Goal: Information Seeking & Learning: Learn about a topic

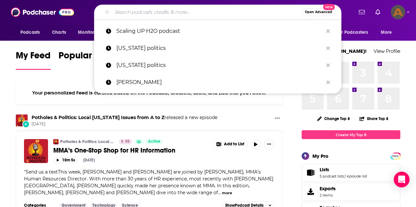
click at [197, 14] on input "Search podcasts, credits, & more..." at bounding box center [207, 12] width 190 height 11
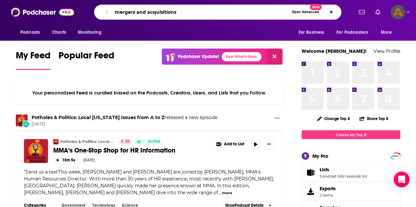
type input "mergers and acquisitions"
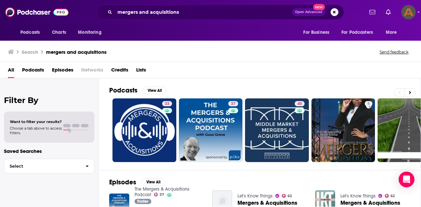
click at [145, 71] on span "Lists" at bounding box center [141, 71] width 10 height 13
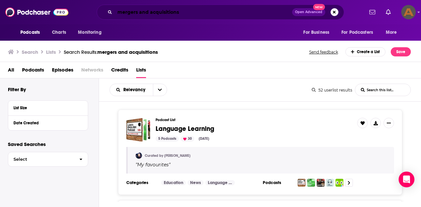
click at [181, 13] on input "mergers and acquisitions" at bounding box center [203, 12] width 177 height 11
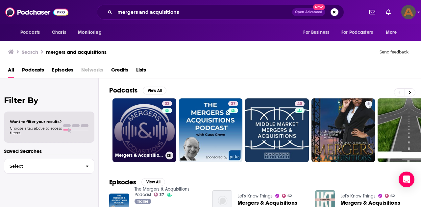
click at [149, 105] on link "33 Mergers & Acquisitions" at bounding box center [144, 131] width 64 height 64
